Goal: Task Accomplishment & Management: Complete application form

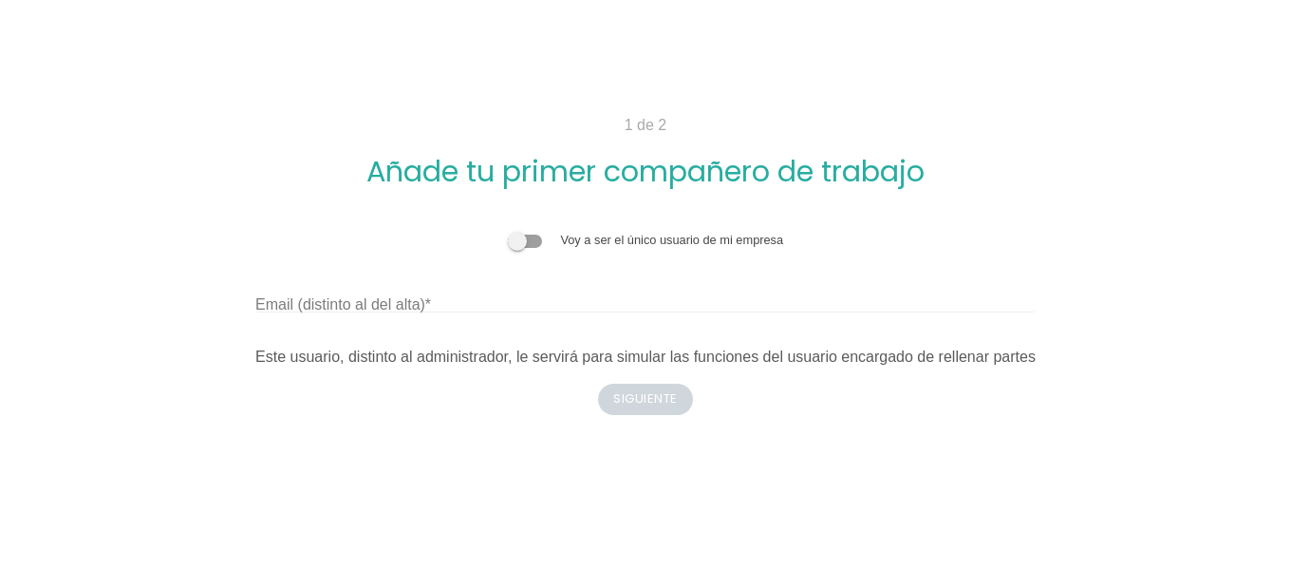
click at [388, 310] on label "Email (distinto al del alta)" at bounding box center [343, 304] width 176 height 23
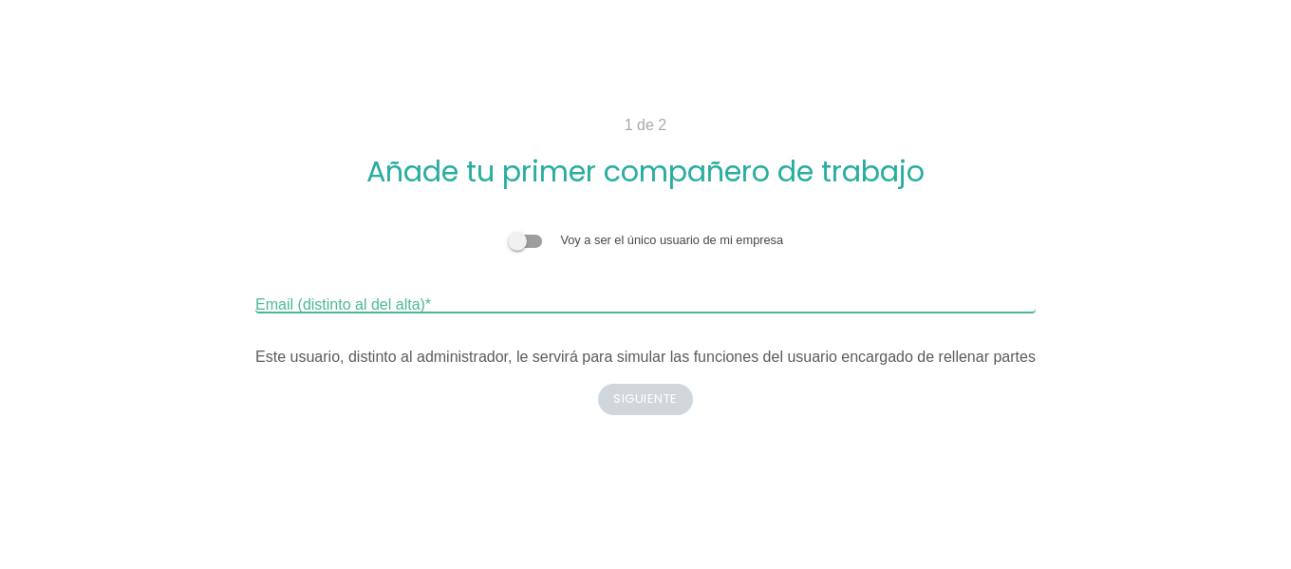
click at [388, 310] on input "Email (distinto al del alta)" at bounding box center [645, 297] width 780 height 30
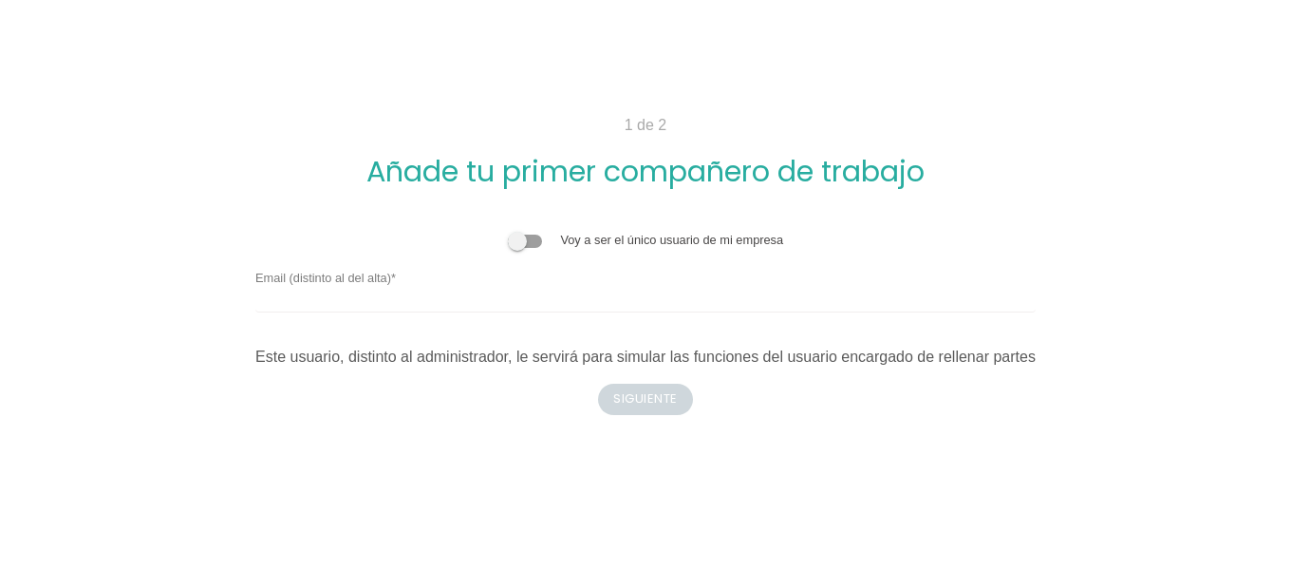
click at [202, 146] on div "1 de 2 Añade tu primer compañero de trabajo" at bounding box center [646, 150] width 904 height 73
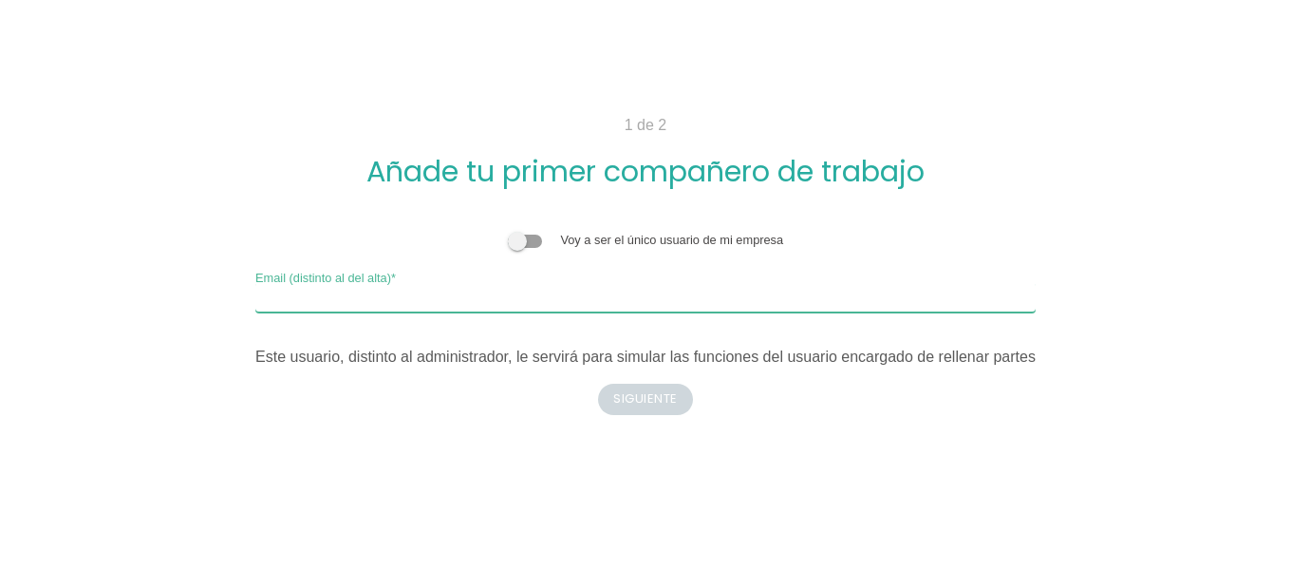
click at [500, 307] on input "Email (distinto al del alta)" at bounding box center [645, 297] width 780 height 30
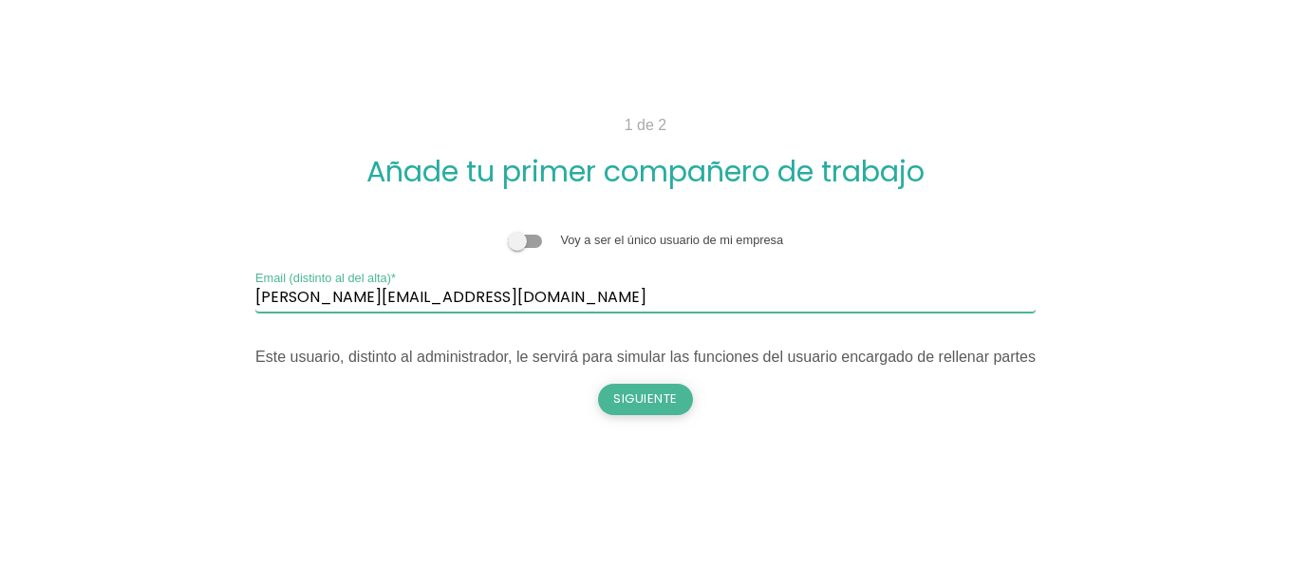
type input "[PERSON_NAME][EMAIL_ADDRESS][DOMAIN_NAME]"
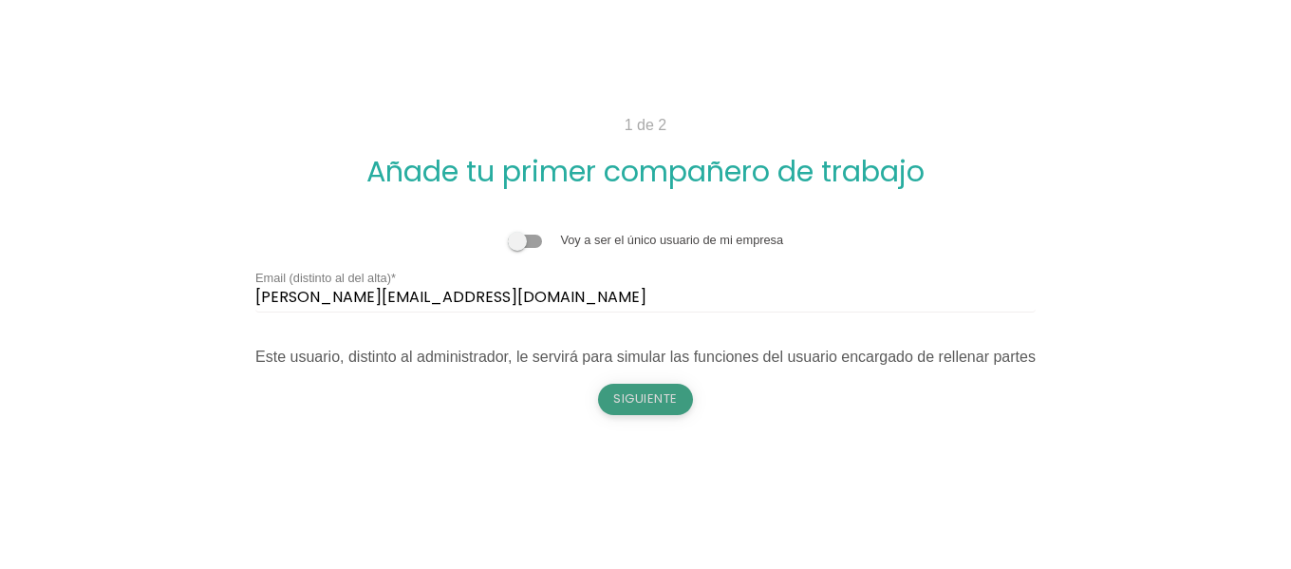
click at [642, 403] on button "Siguiente" at bounding box center [645, 399] width 95 height 30
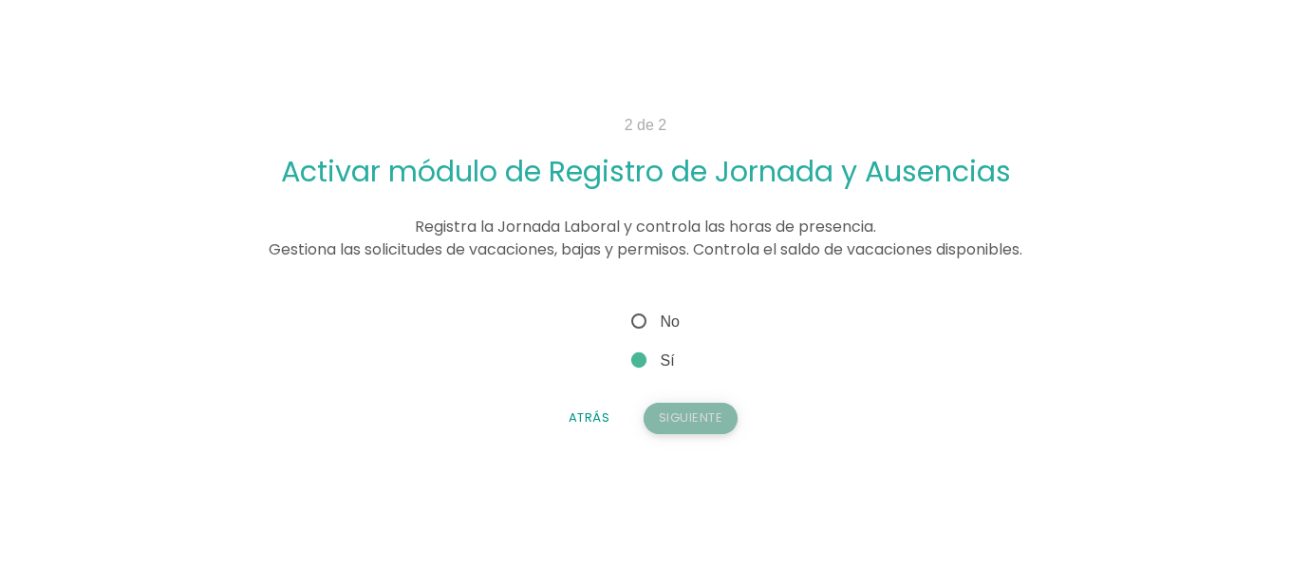
click at [717, 407] on button "Siguiente" at bounding box center [691, 418] width 95 height 30
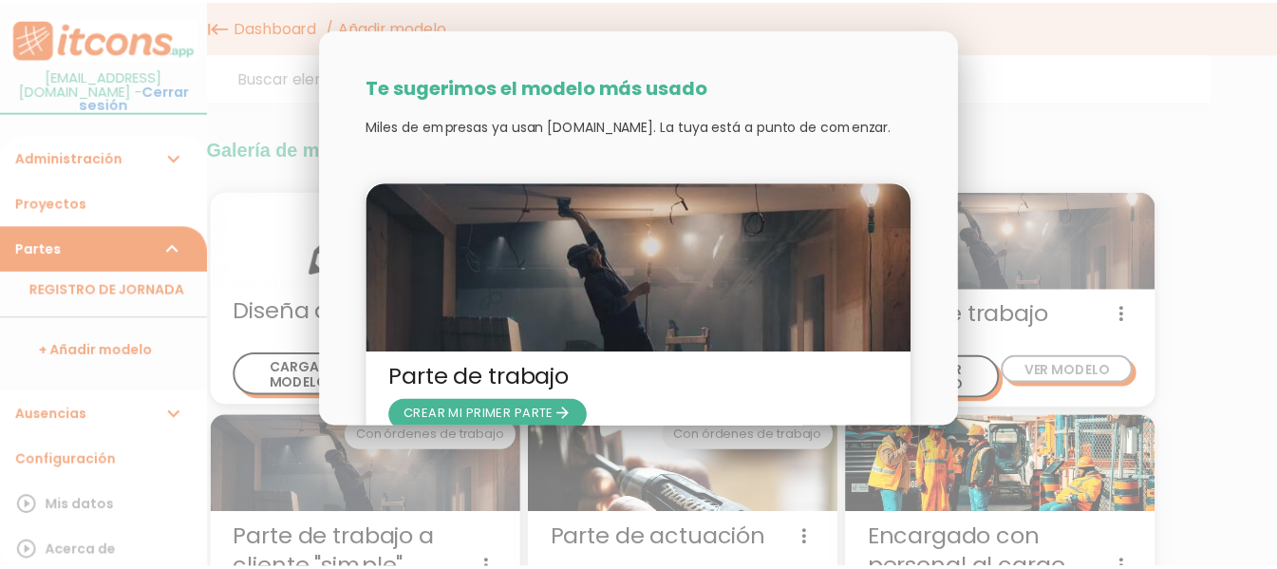
scroll to position [96, 0]
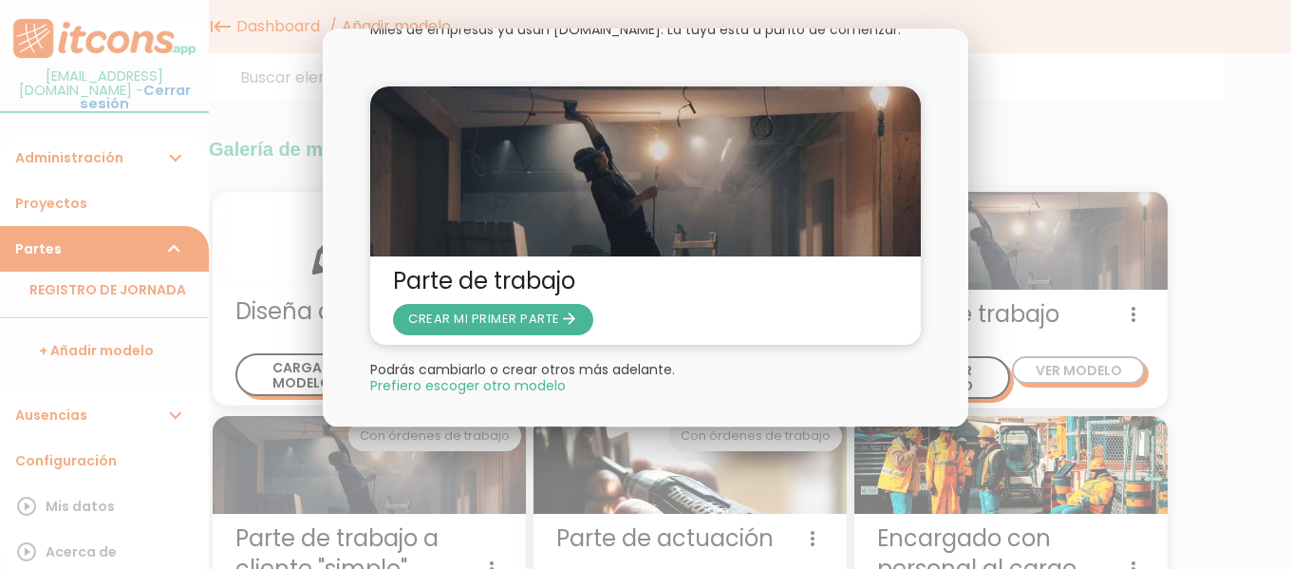
click at [513, 391] on span "Prefiero escoger otro modelo" at bounding box center [468, 385] width 196 height 13
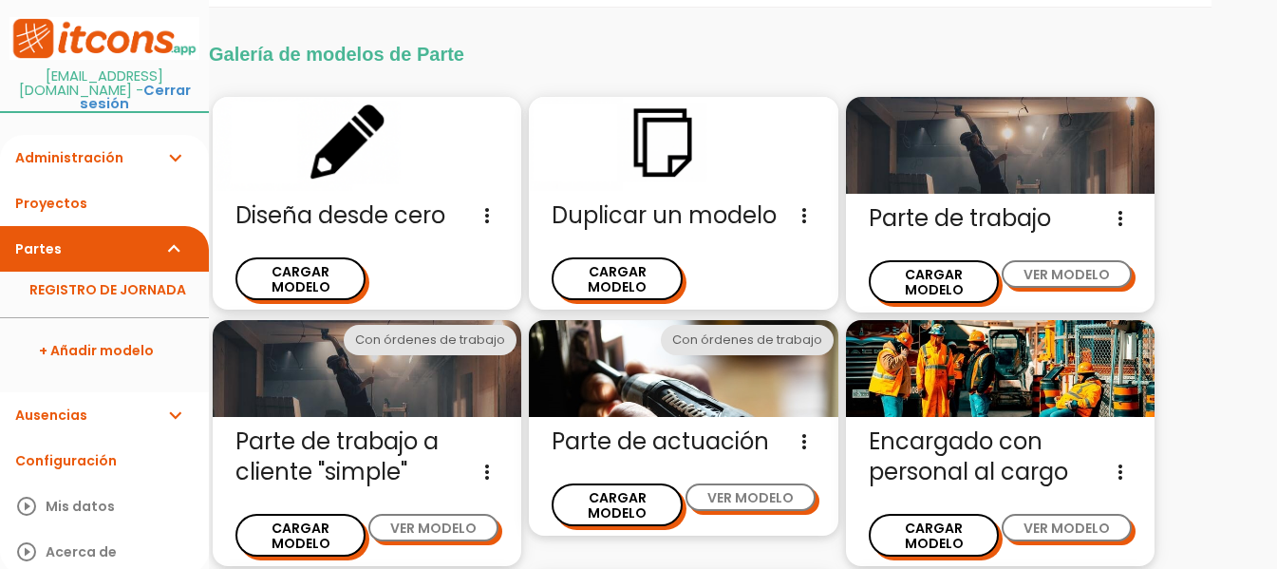
scroll to position [46, 0]
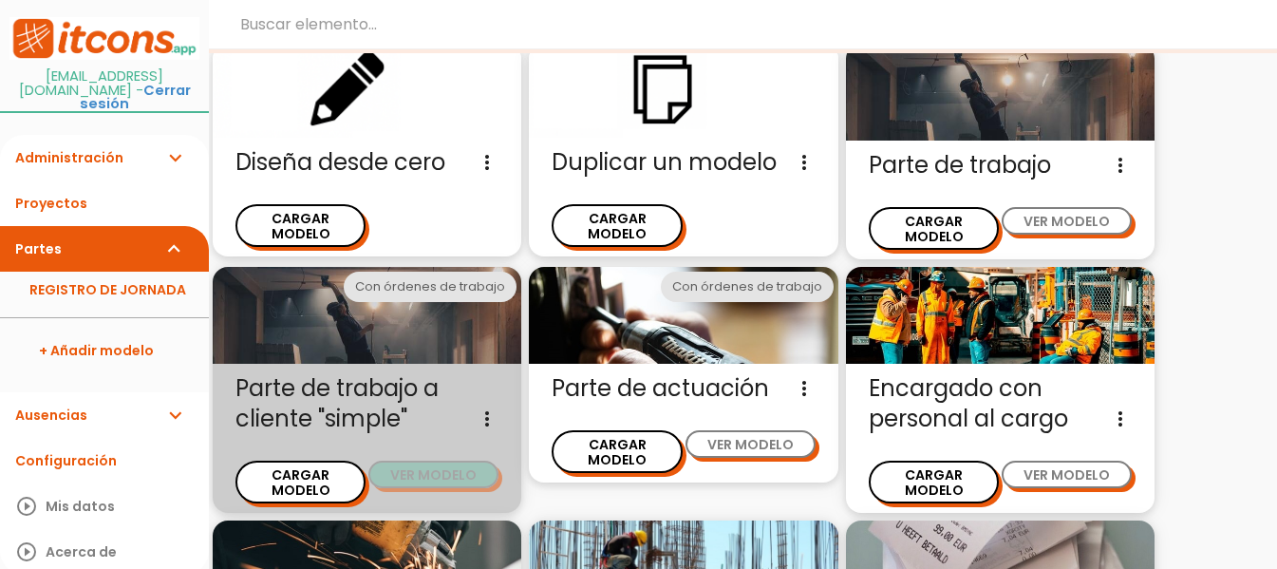
click at [413, 460] on button "VER MODELO" at bounding box center [433, 474] width 130 height 28
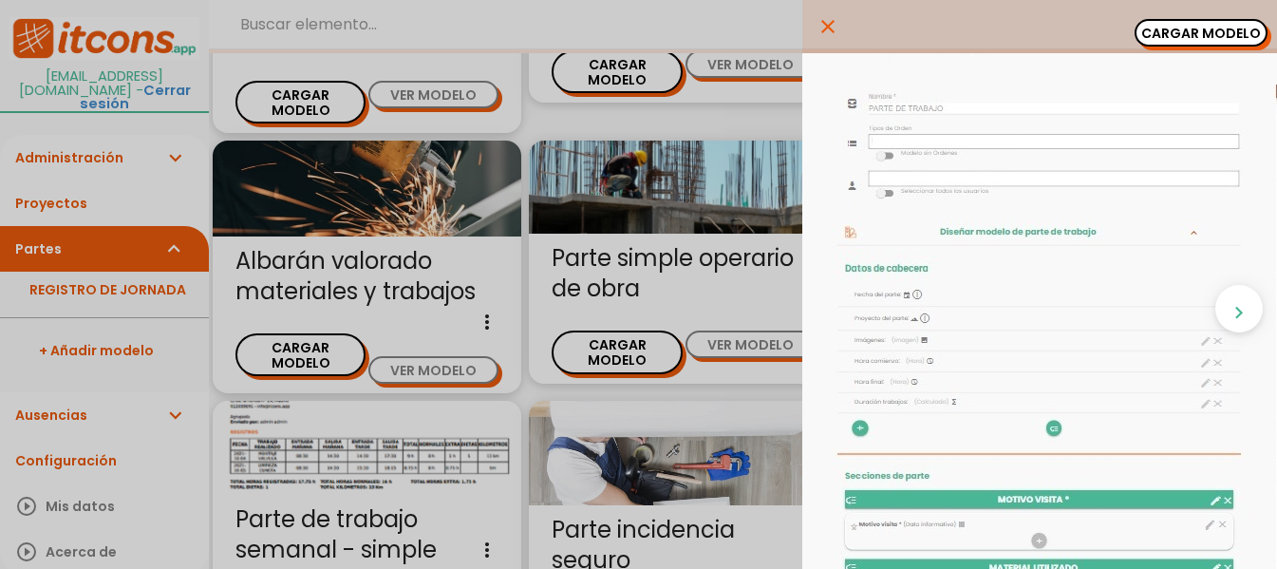
click at [816, 31] on icon "close" at bounding box center [827, 26] width 23 height 53
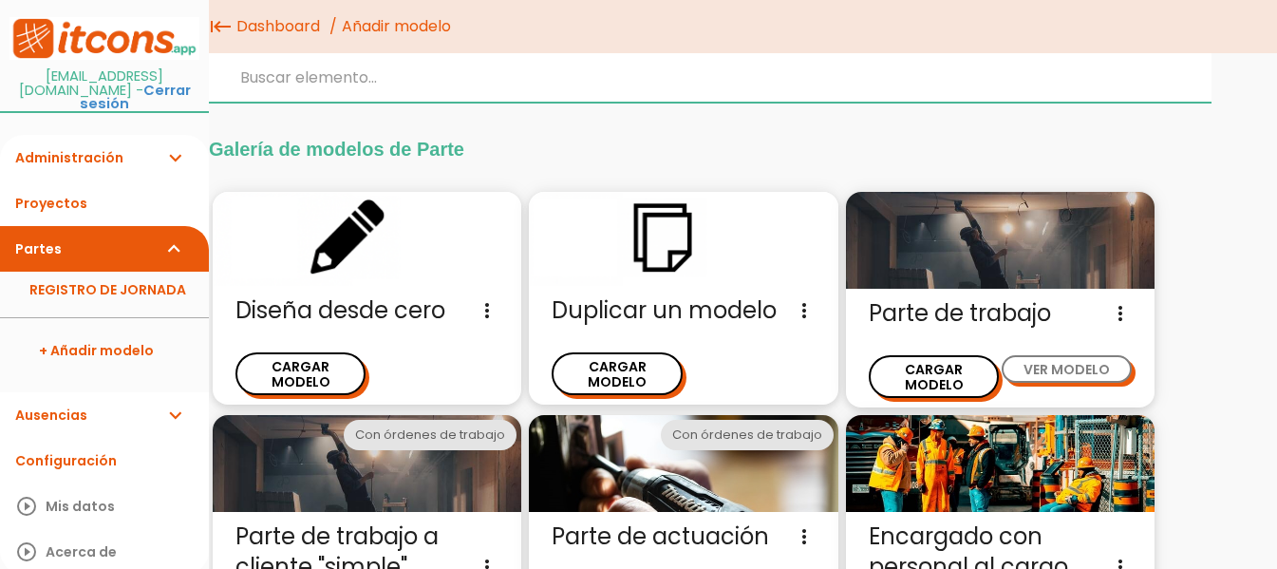
click at [425, 77] on input "search" at bounding box center [710, 77] width 1003 height 49
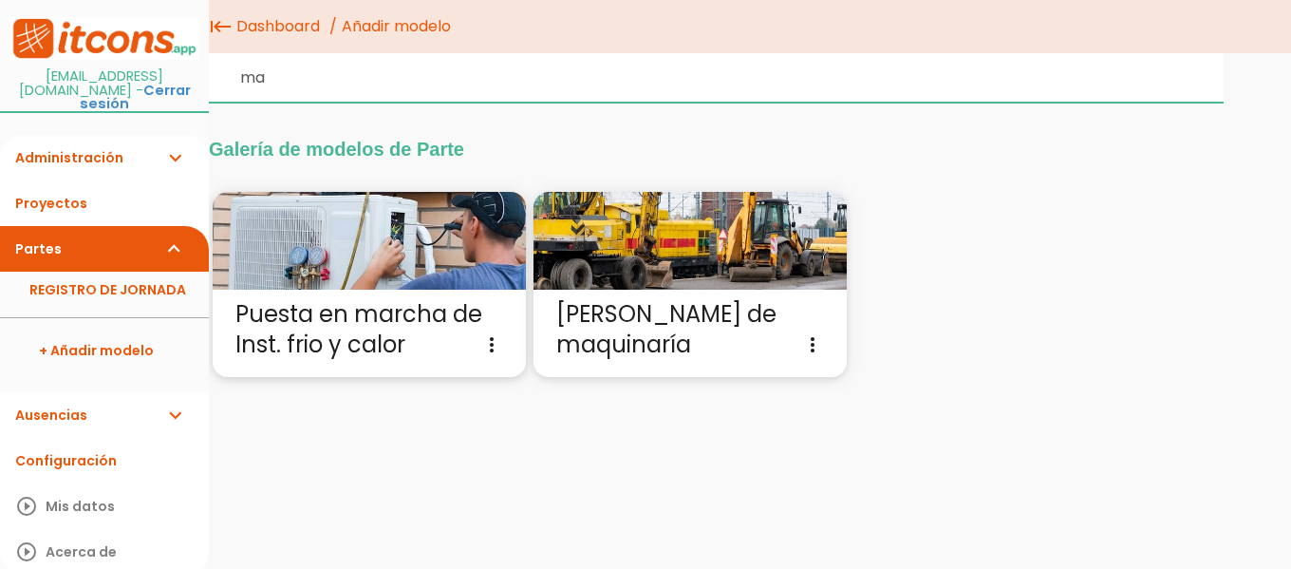
type input "m"
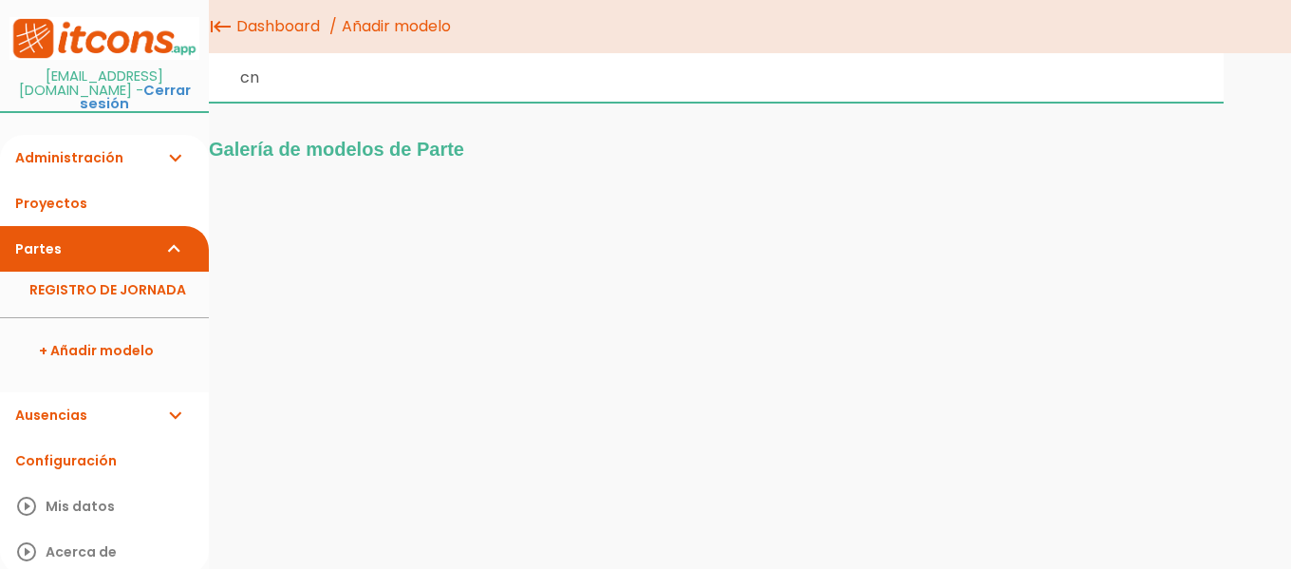
type input "c"
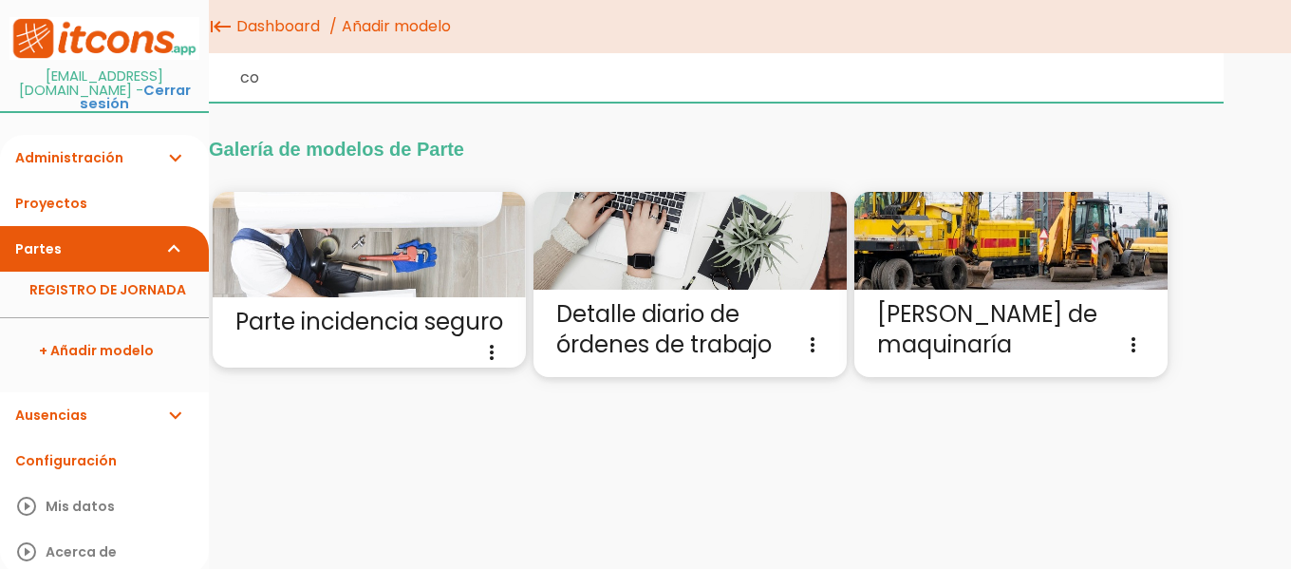
type input "c"
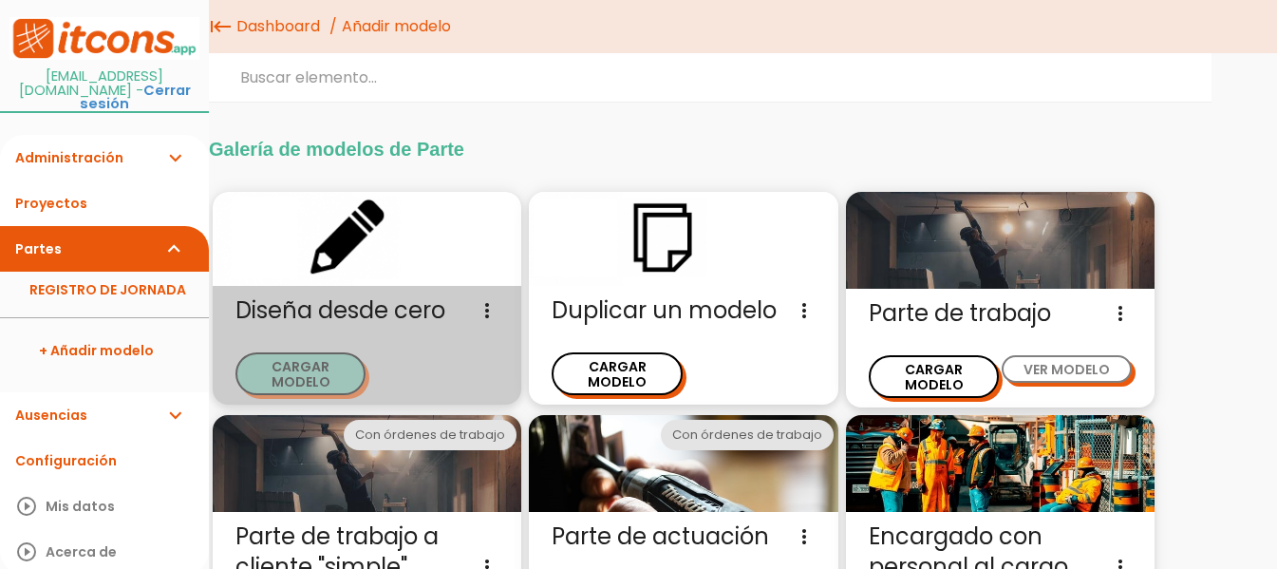
click at [319, 360] on button "CARGAR MODELO" at bounding box center [300, 373] width 130 height 43
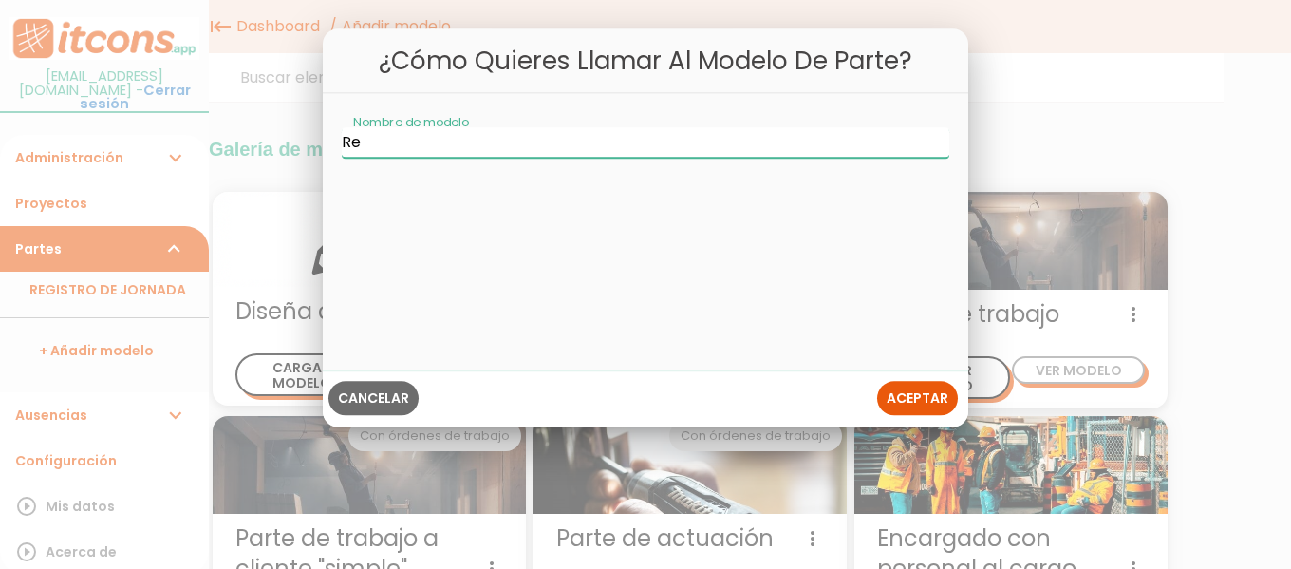
type input "R"
type input "Donatoni 1"
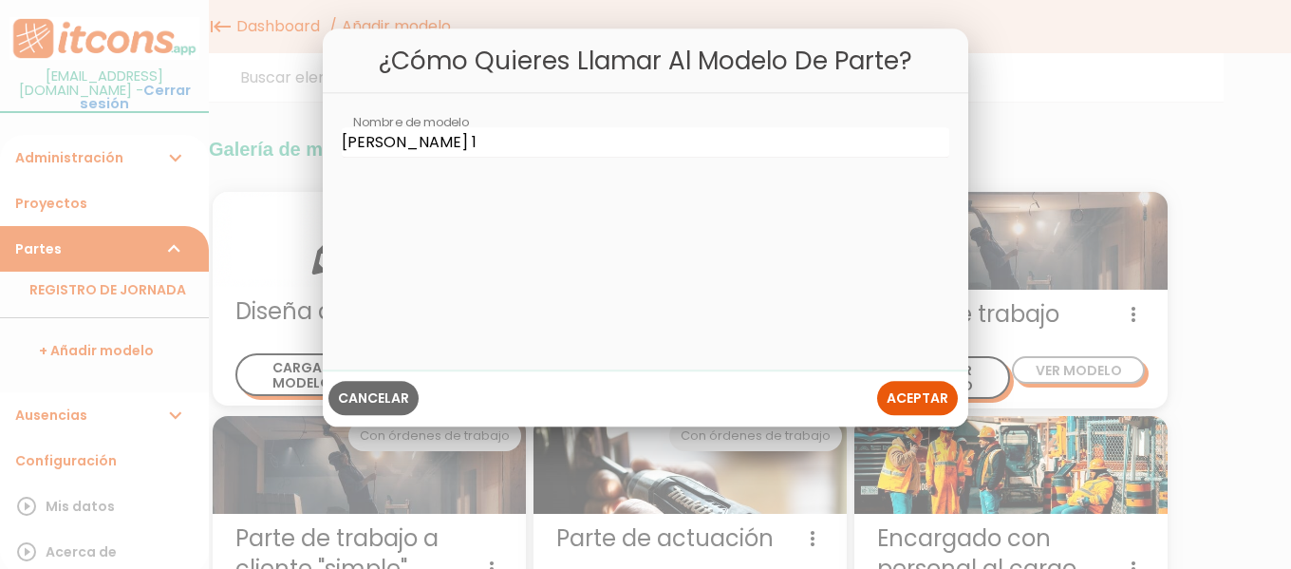
drag, startPoint x: 912, startPoint y: 403, endPoint x: 893, endPoint y: 329, distance: 75.5
click at [906, 395] on span "Aceptar" at bounding box center [918, 397] width 62 height 19
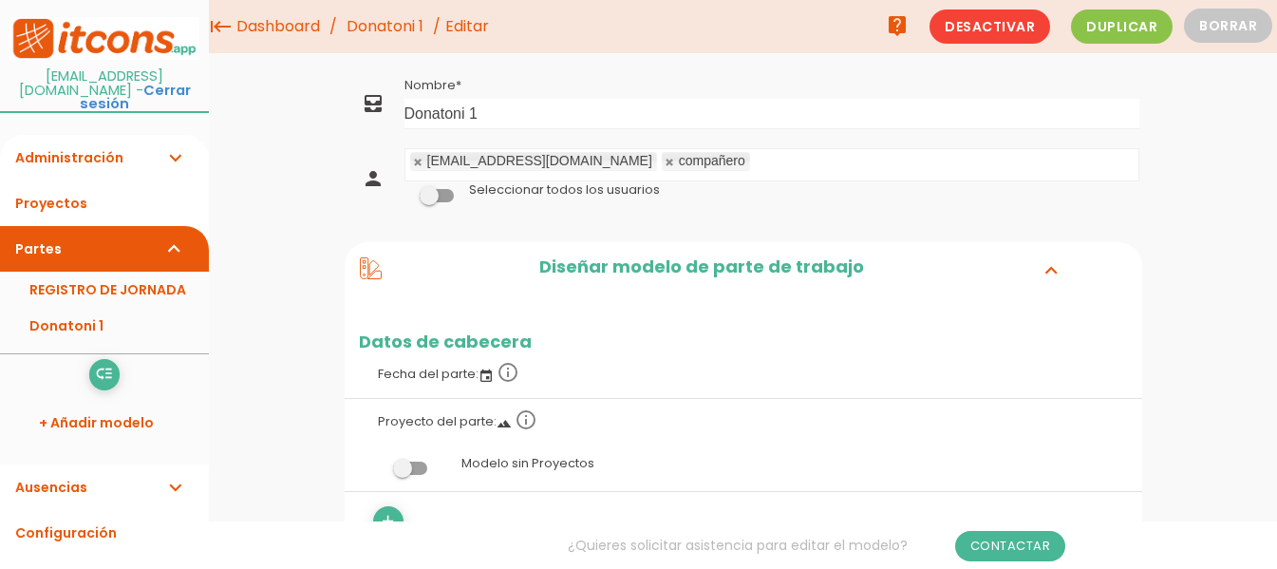
click at [832, 272] on h2 "Diseñar modelo de parte de trabajo" at bounding box center [701, 269] width 639 height 25
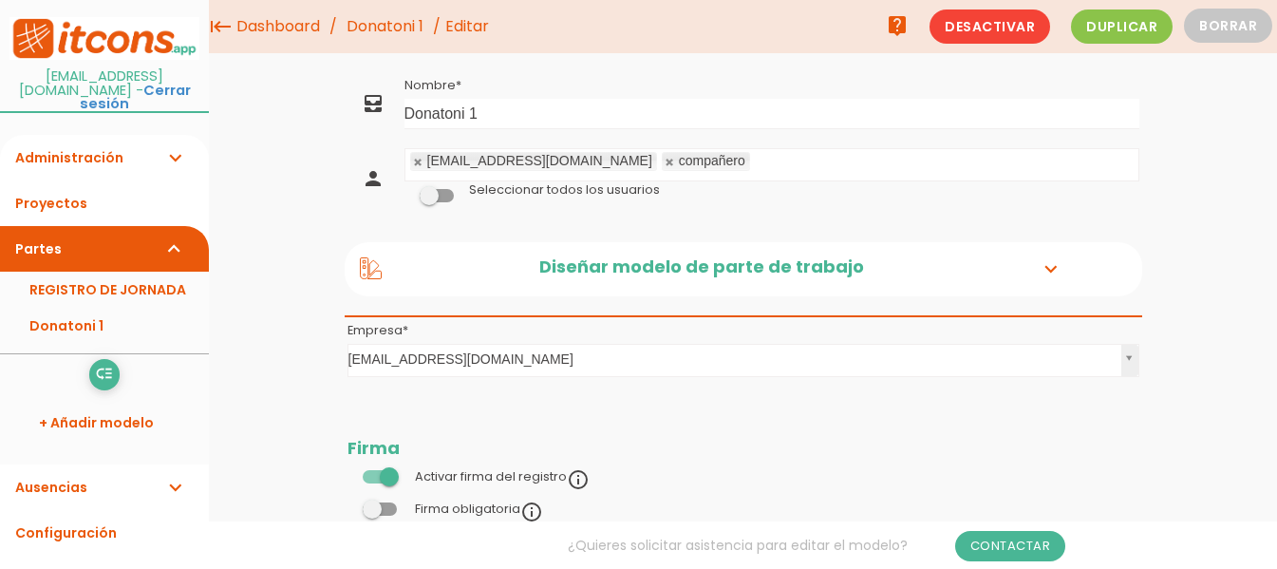
click at [832, 272] on h2 "Diseñar modelo de parte de trabajo" at bounding box center [701, 269] width 639 height 25
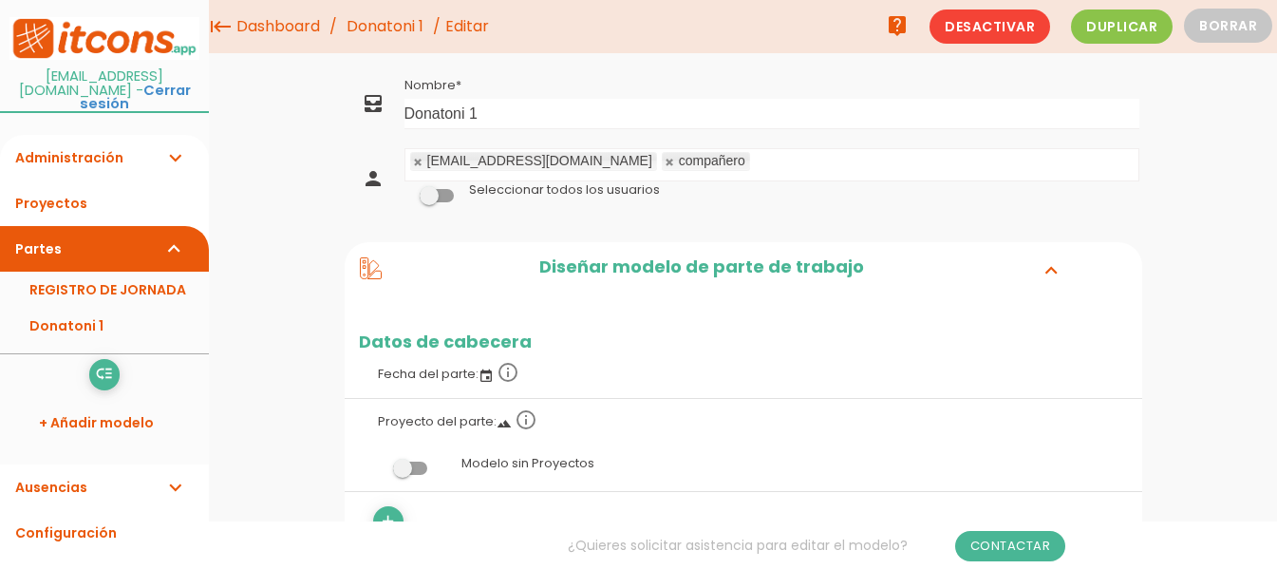
click at [723, 259] on h2 "Diseñar modelo de parte de trabajo" at bounding box center [701, 269] width 639 height 25
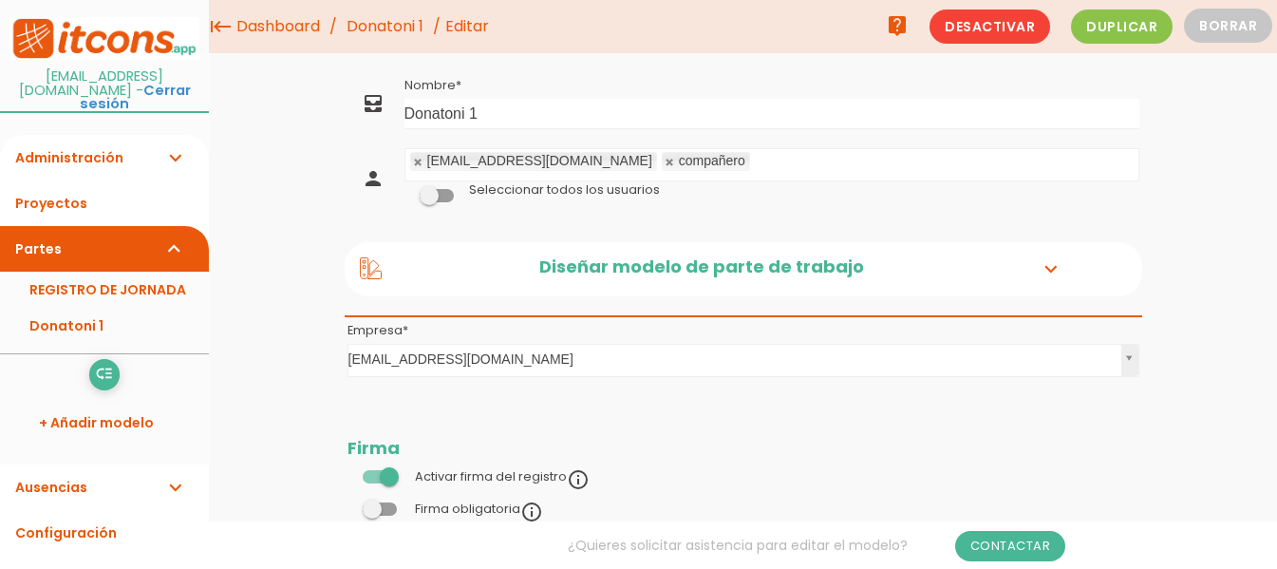
click at [540, 340] on td "Empresa produccion@lavierevitacca.com Empresa Empresa produccion@lavierevitacca…" at bounding box center [743, 357] width 797 height 81
click at [538, 334] on td "Empresa produccion@lavierevitacca.com Empresa Empresa produccion@lavierevitacca…" at bounding box center [743, 357] width 797 height 81
click at [557, 282] on div "Diseñar modelo de parte de trabajo expand_more" at bounding box center [743, 269] width 797 height 55
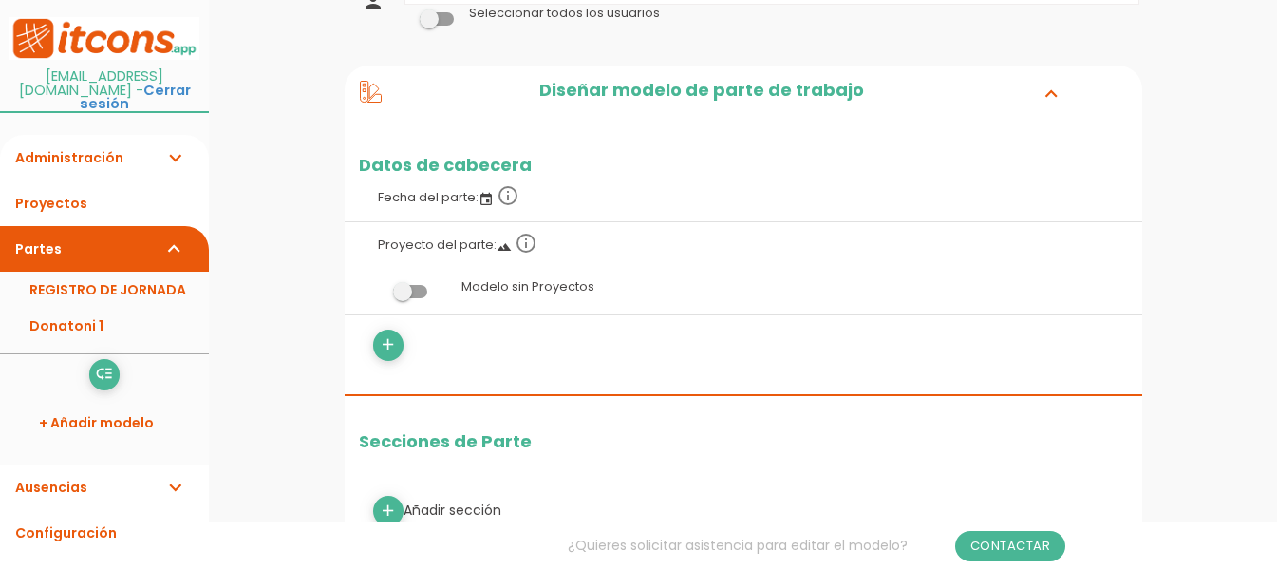
scroll to position [190, 0]
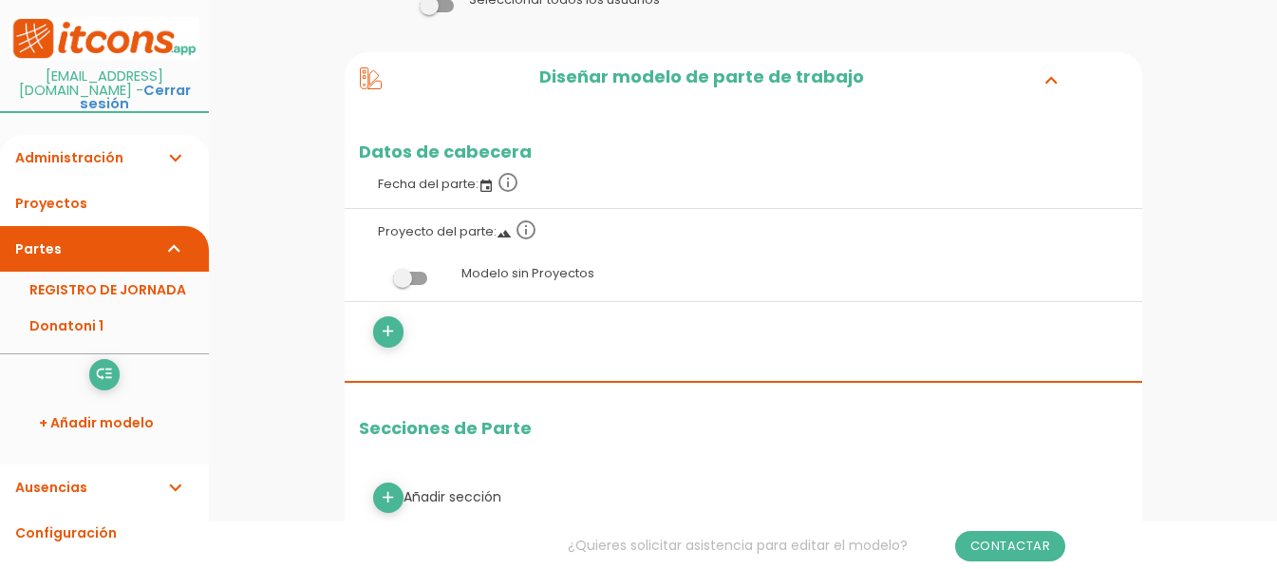
click at [491, 185] on icon "event" at bounding box center [485, 185] width 15 height 15
drag, startPoint x: 481, startPoint y: 183, endPoint x: 468, endPoint y: 181, distance: 13.4
click at [480, 183] on icon "event" at bounding box center [485, 185] width 15 height 15
click at [467, 181] on label "Fecha del parte: event info_outline" at bounding box center [743, 182] width 769 height 42
click at [451, 177] on label "Fecha del parte: event info_outline" at bounding box center [743, 182] width 769 height 42
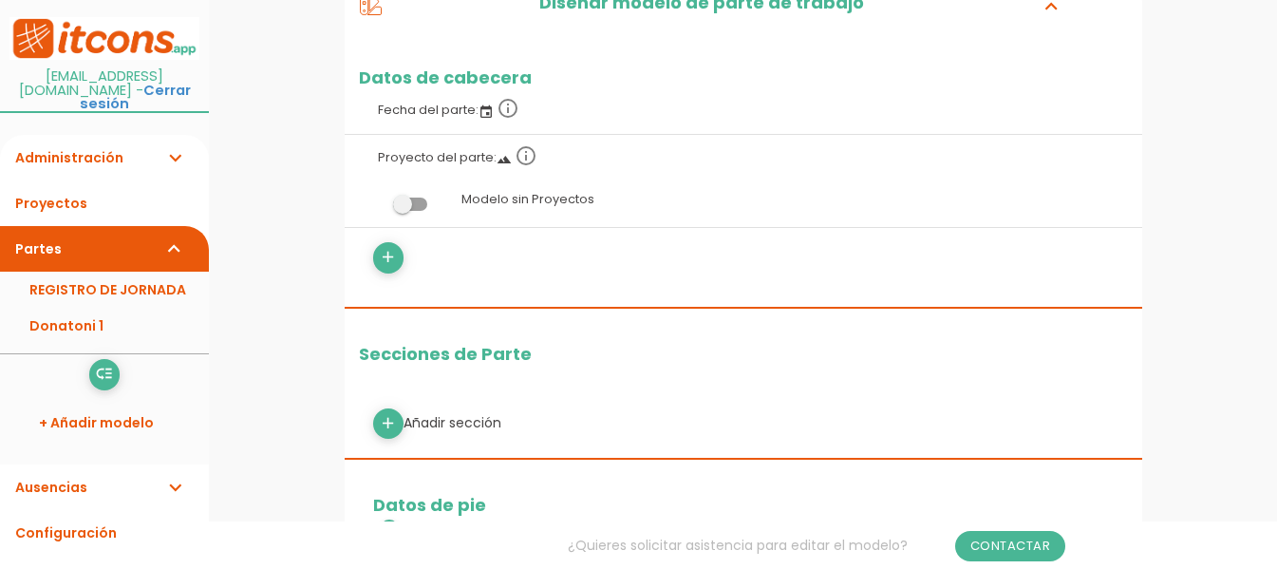
scroll to position [0, 0]
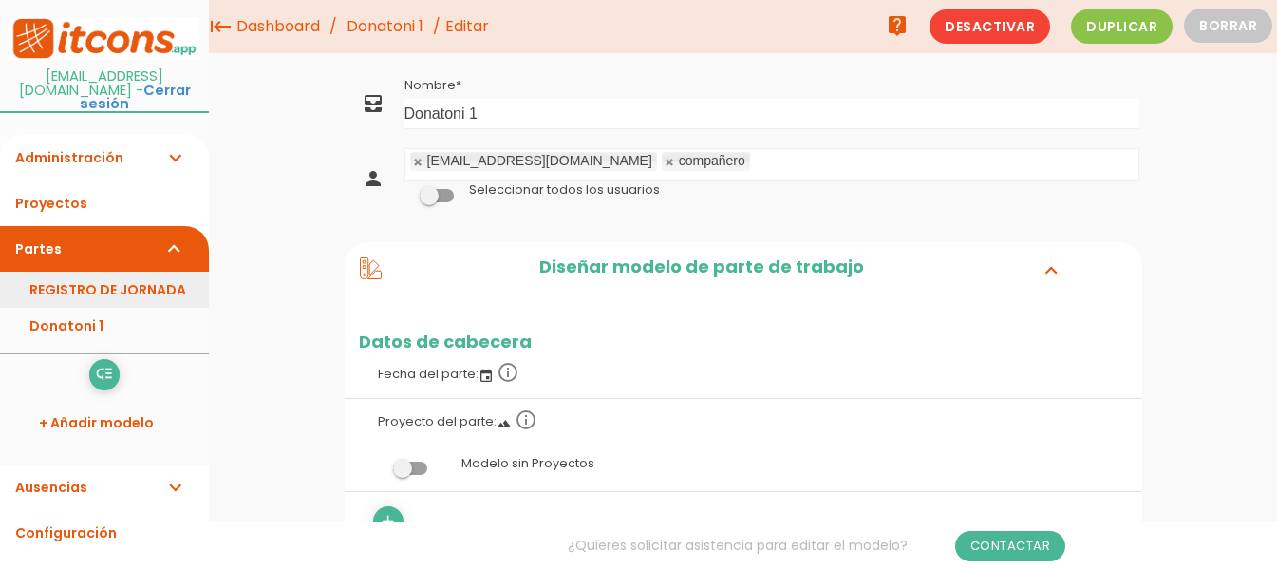
click at [121, 272] on link "REGISTRO DE JORNADA" at bounding box center [104, 290] width 209 height 36
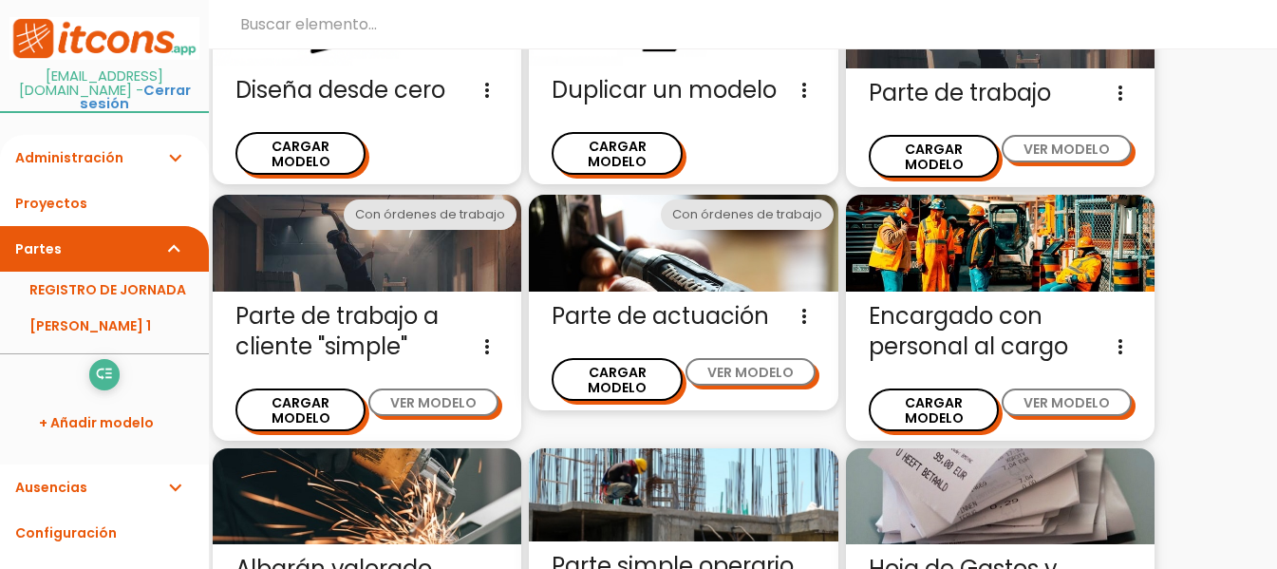
scroll to position [190, 0]
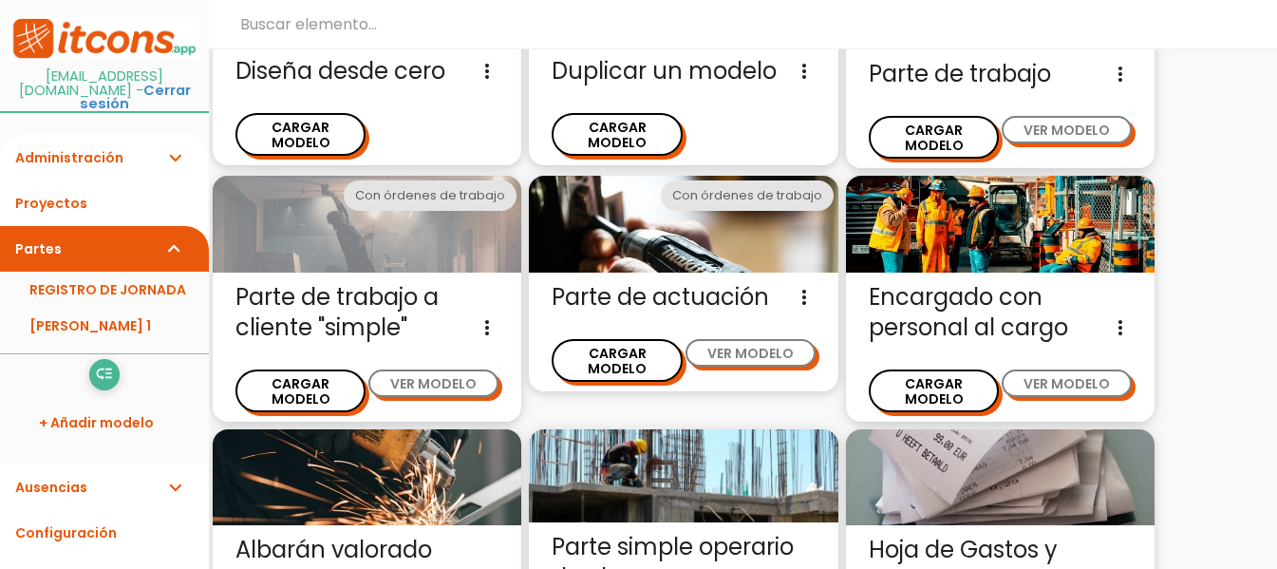
click at [357, 230] on img at bounding box center [367, 224] width 309 height 97
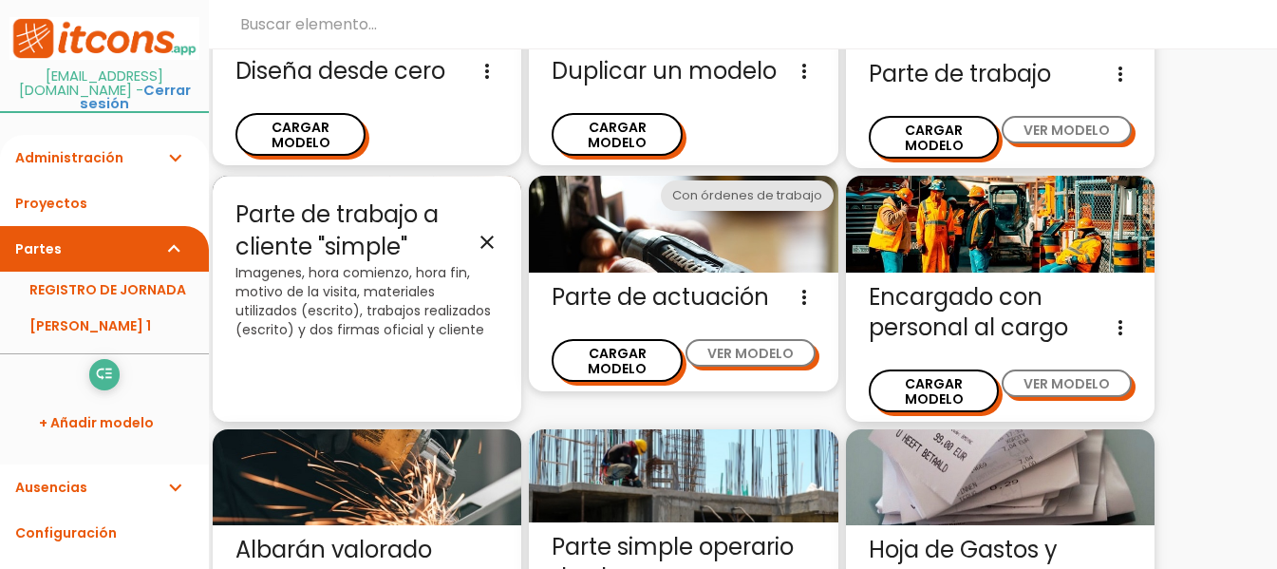
click at [480, 233] on icon "close" at bounding box center [487, 242] width 23 height 23
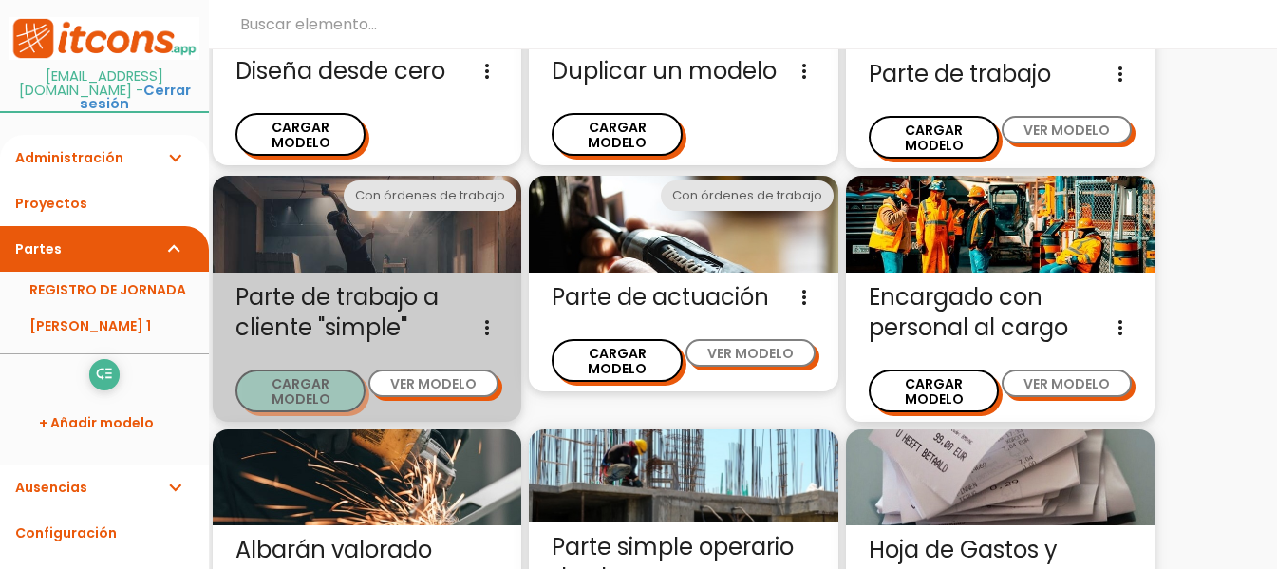
click at [275, 377] on button "CARGAR MODELO" at bounding box center [300, 390] width 130 height 43
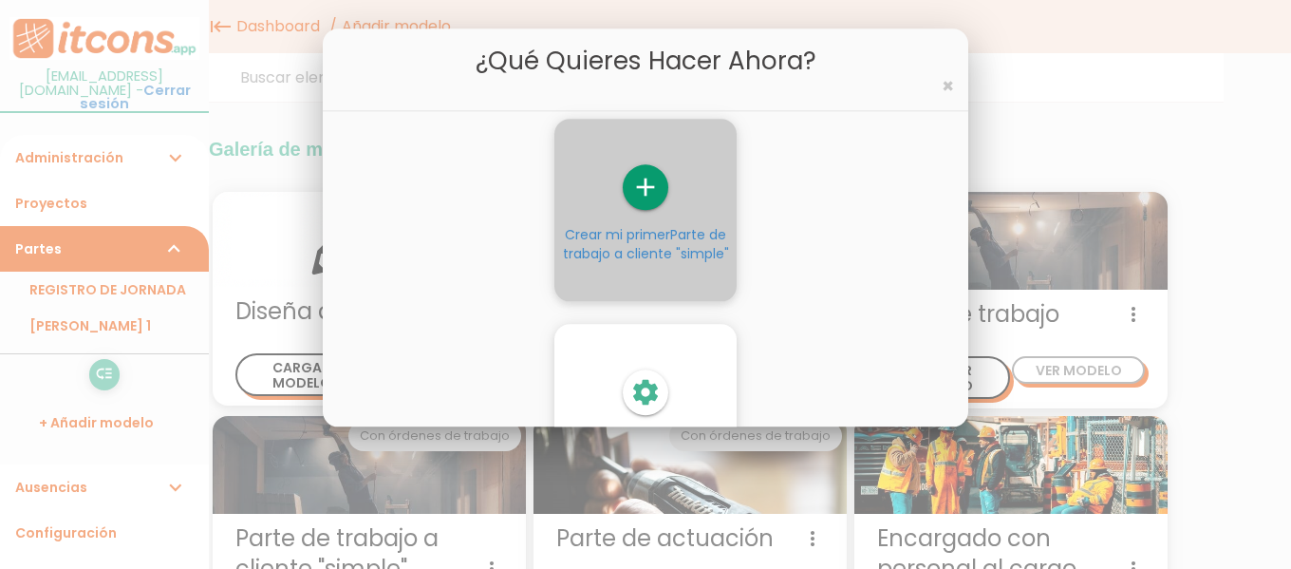
click at [652, 164] on icon "add" at bounding box center [646, 187] width 46 height 46
